Goal: Information Seeking & Learning: Stay updated

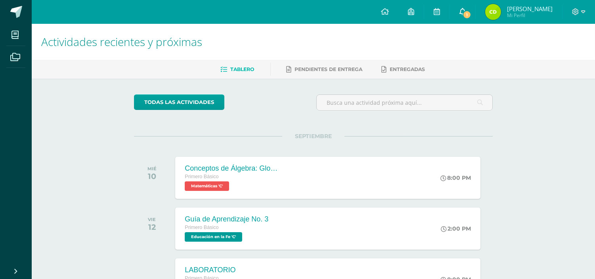
click at [472, 9] on link "1" at bounding box center [462, 12] width 25 height 24
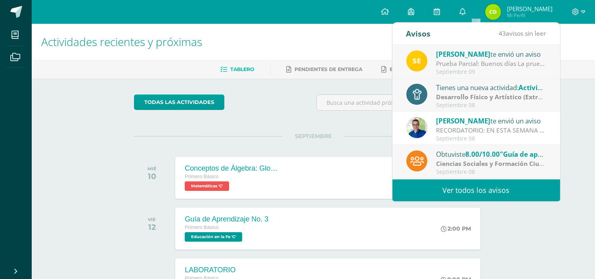
click at [428, 189] on link "Ver todos los avisos" at bounding box center [476, 190] width 168 height 22
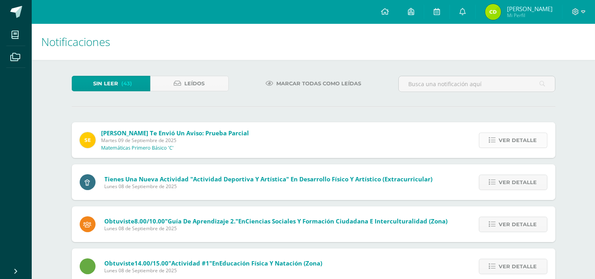
click at [508, 135] on span "Ver detalle" at bounding box center [518, 140] width 38 height 15
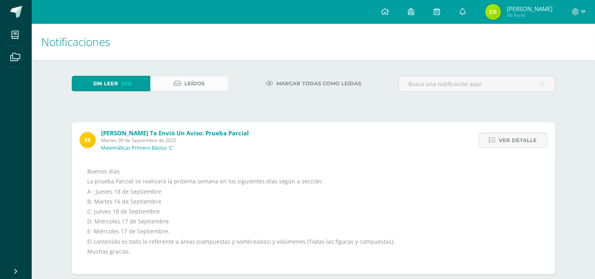
click at [213, 82] on link "Leídos" at bounding box center [189, 83] width 78 height 15
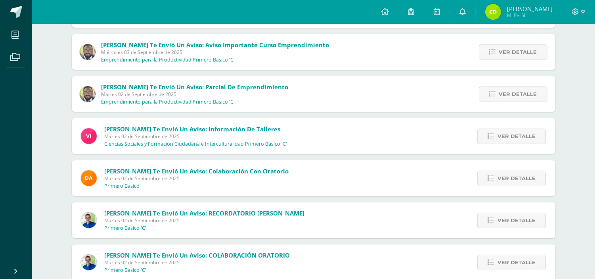
scroll to position [398, 0]
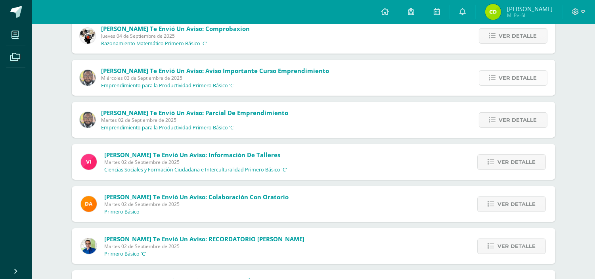
click at [516, 80] on span "Ver detalle" at bounding box center [518, 78] width 38 height 15
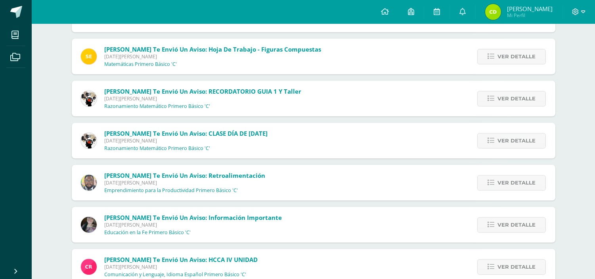
scroll to position [3703, 0]
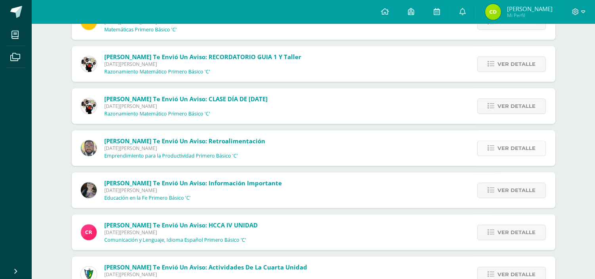
click at [501, 141] on span "Ver detalle" at bounding box center [516, 148] width 38 height 15
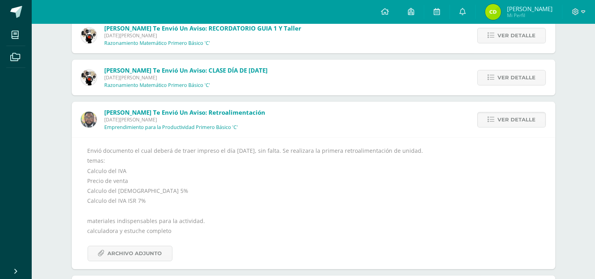
scroll to position [3691, 0]
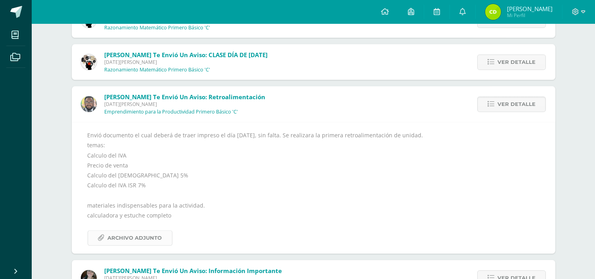
click at [143, 235] on span "Archivo Adjunto" at bounding box center [135, 237] width 54 height 15
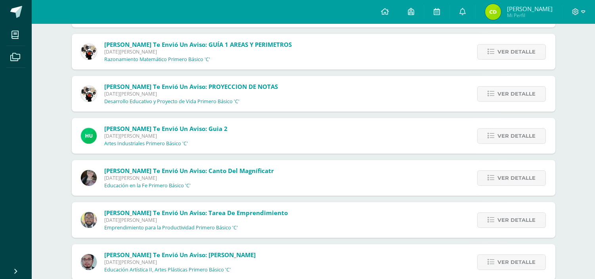
scroll to position [4043, 0]
click at [501, 221] on span "Ver detalle" at bounding box center [516, 219] width 38 height 15
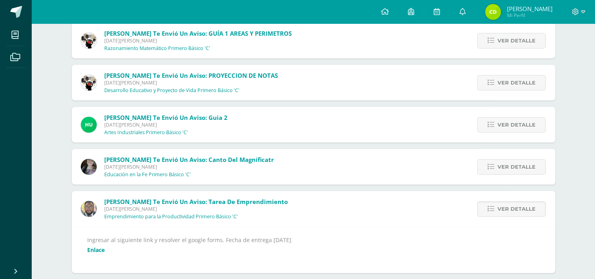
scroll to position [4045, 0]
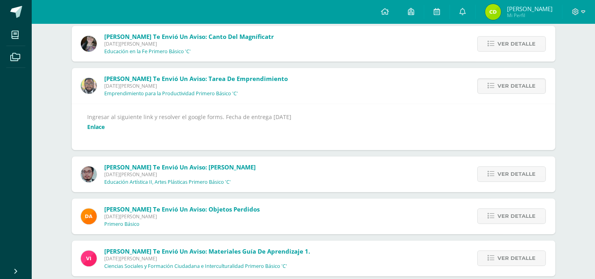
click at [99, 123] on link "Enlace" at bounding box center [96, 127] width 17 height 8
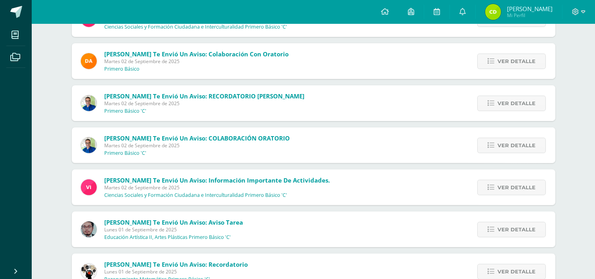
scroll to position [421, 0]
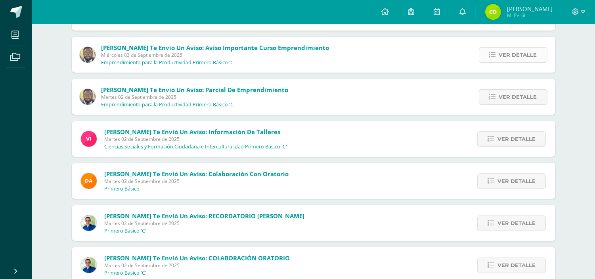
click at [497, 56] on link "Ver detalle" at bounding box center [513, 54] width 69 height 15
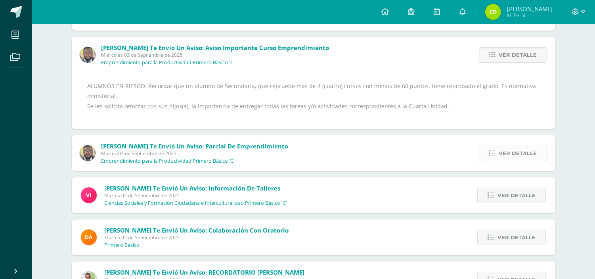
click at [514, 156] on span "Ver detalle" at bounding box center [518, 153] width 38 height 15
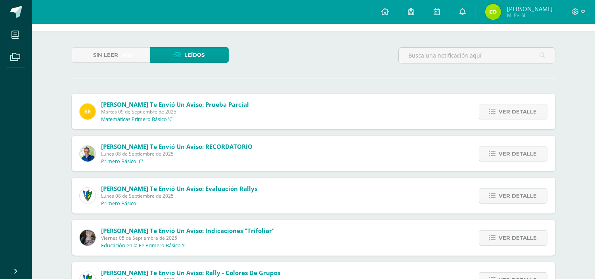
scroll to position [25, 0]
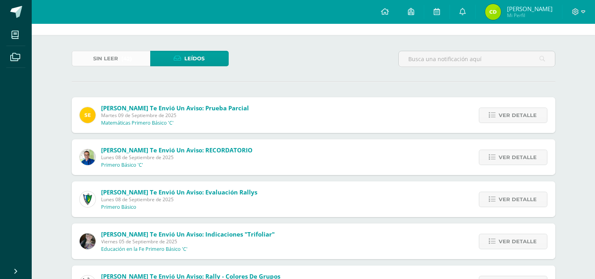
click at [117, 61] on span "Sin leer" at bounding box center [105, 58] width 25 height 15
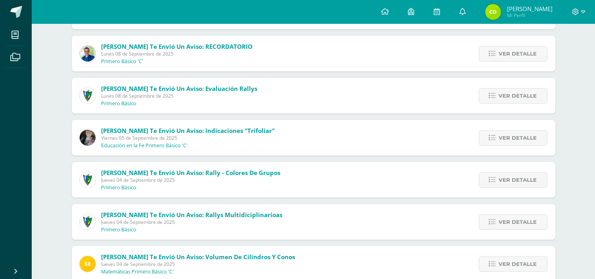
scroll to position [113, 0]
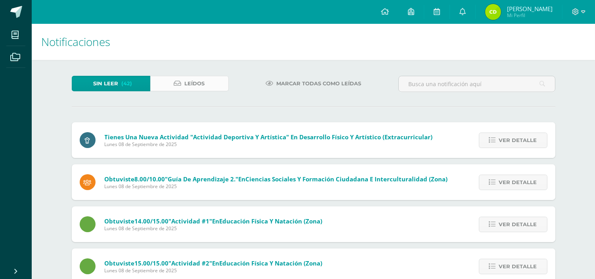
click at [163, 81] on link "Leídos" at bounding box center [189, 83] width 78 height 15
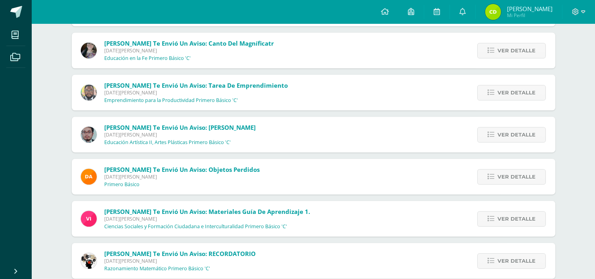
scroll to position [4023, 0]
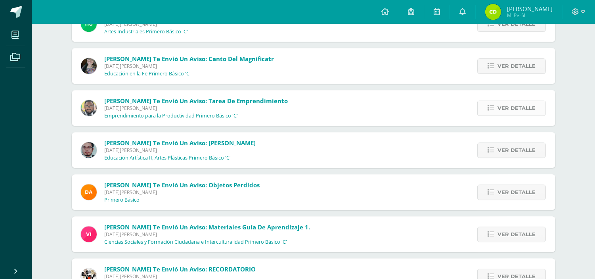
click at [512, 101] on span "Ver detalle" at bounding box center [516, 108] width 38 height 15
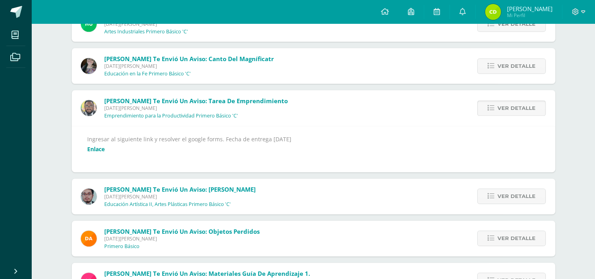
click at [504, 103] on span "Ver detalle" at bounding box center [516, 108] width 38 height 15
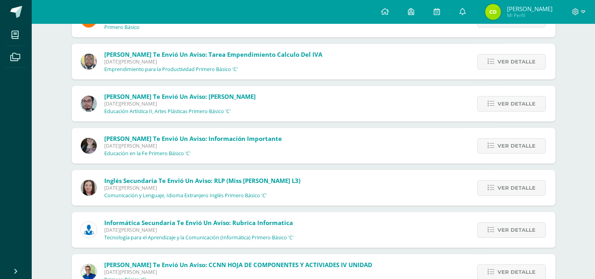
scroll to position [4419, 0]
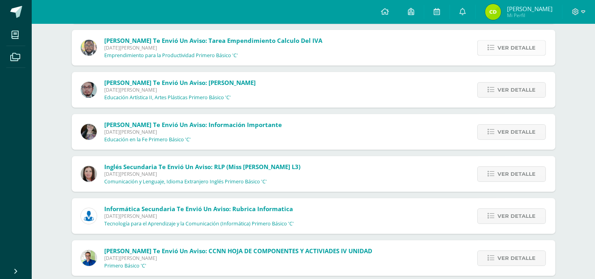
click at [525, 52] on span "Ver detalle" at bounding box center [516, 47] width 38 height 15
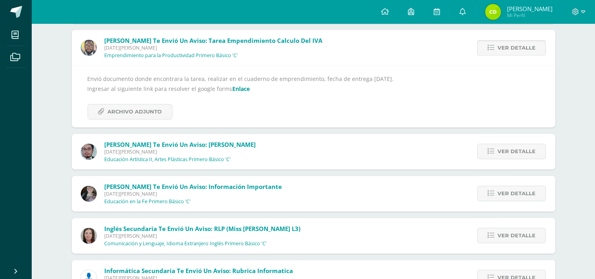
click at [518, 48] on span "Ver detalle" at bounding box center [516, 47] width 38 height 15
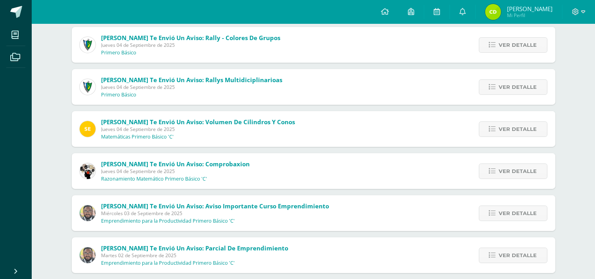
scroll to position [219, 0]
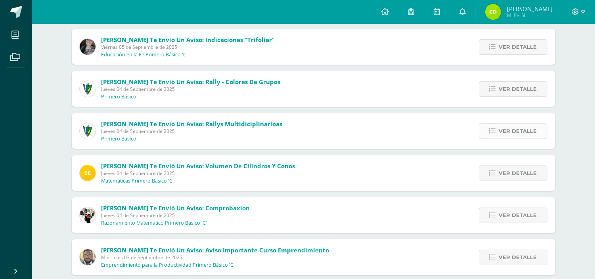
click at [512, 131] on span "Ver detalle" at bounding box center [518, 131] width 38 height 15
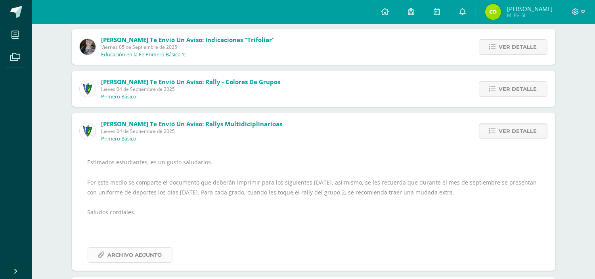
click at [144, 256] on span "Archivo Adjunto" at bounding box center [135, 254] width 54 height 15
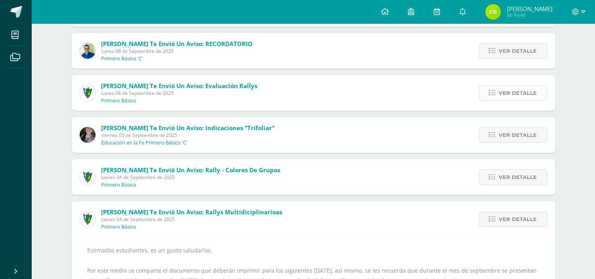
click at [495, 92] on icon at bounding box center [492, 93] width 7 height 7
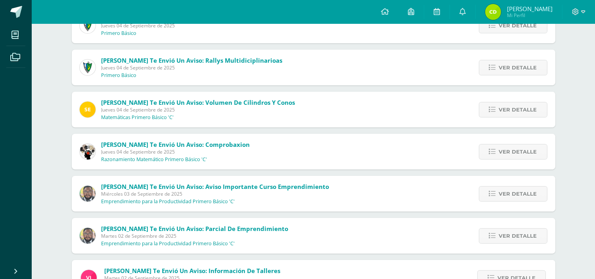
scroll to position [395, 0]
